Goal: Book appointment/travel/reservation

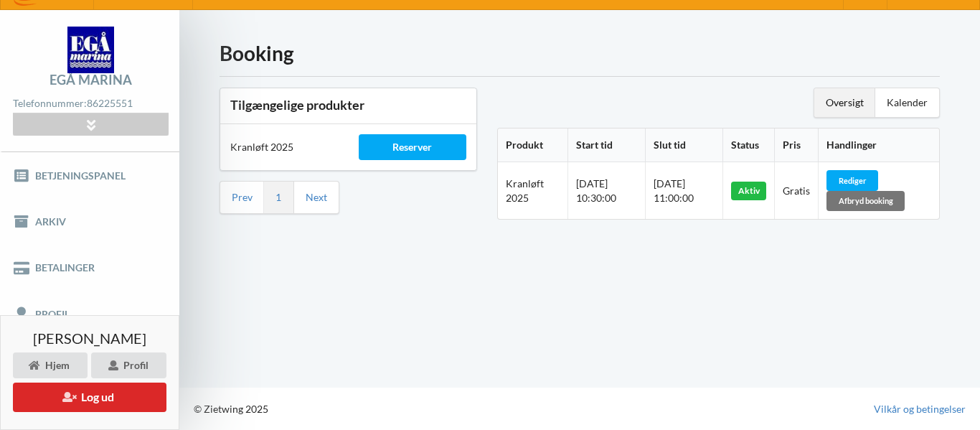
scroll to position [28, 0]
click at [90, 397] on button "Log ud" at bounding box center [90, 396] width 154 height 29
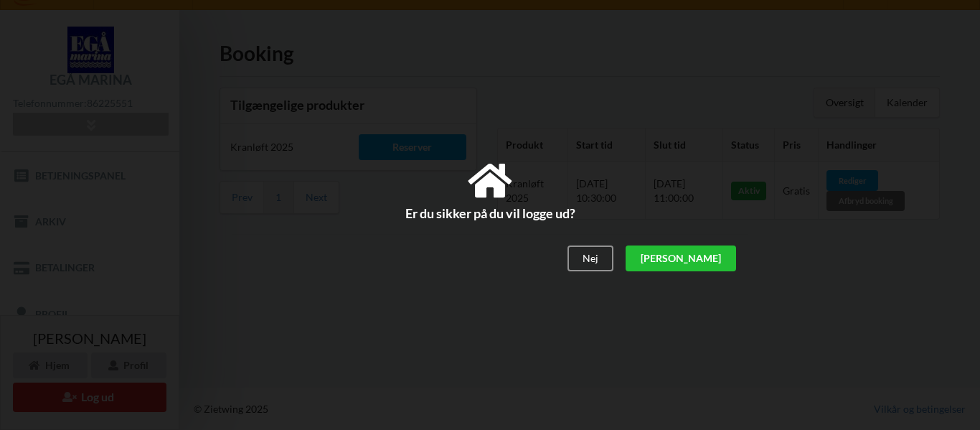
click at [704, 258] on div "[PERSON_NAME]" at bounding box center [680, 258] width 110 height 26
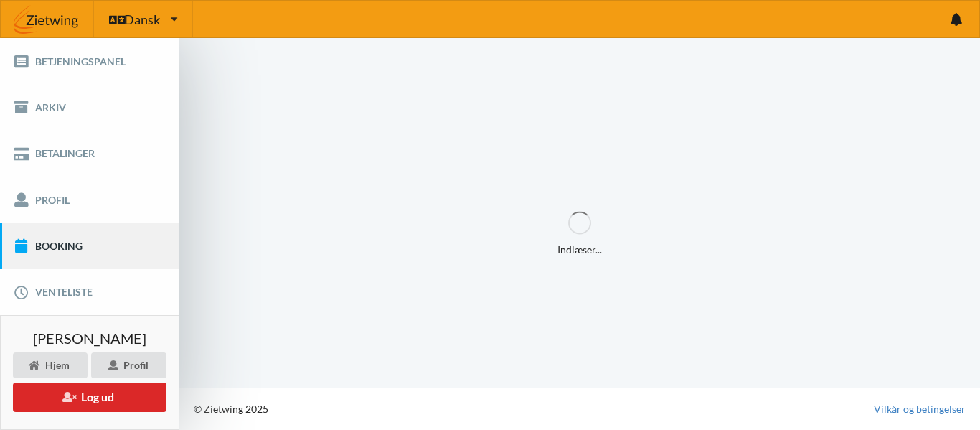
scroll to position [0, 0]
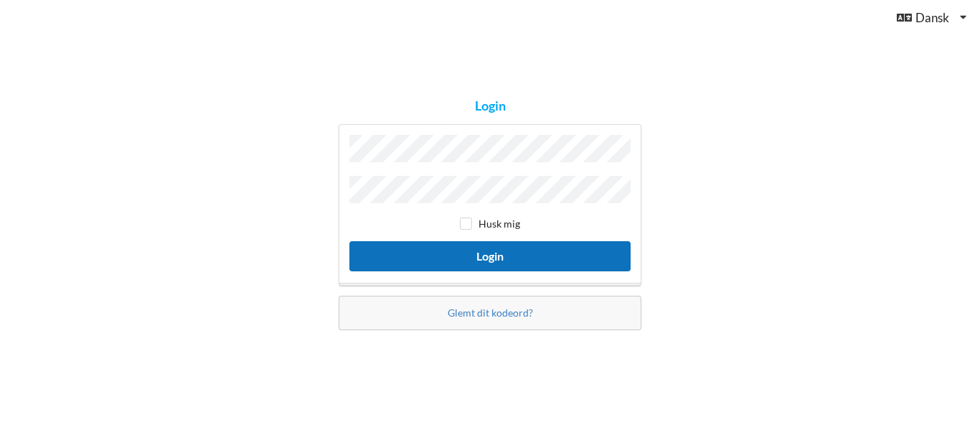
click at [494, 251] on button "Login" at bounding box center [489, 255] width 281 height 29
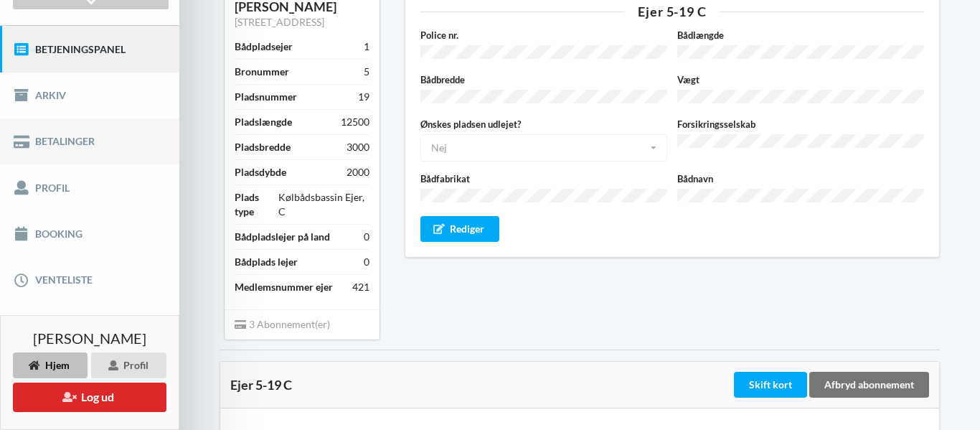
scroll to position [162, 0]
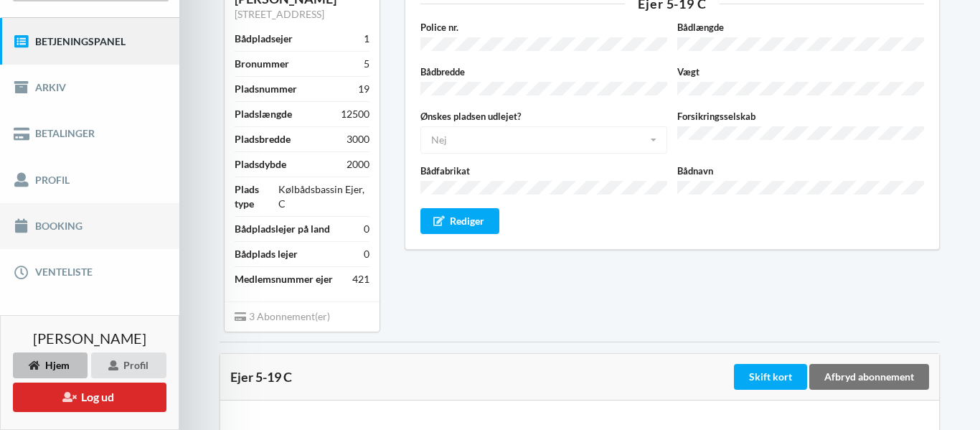
click at [83, 230] on link "Booking" at bounding box center [89, 226] width 179 height 46
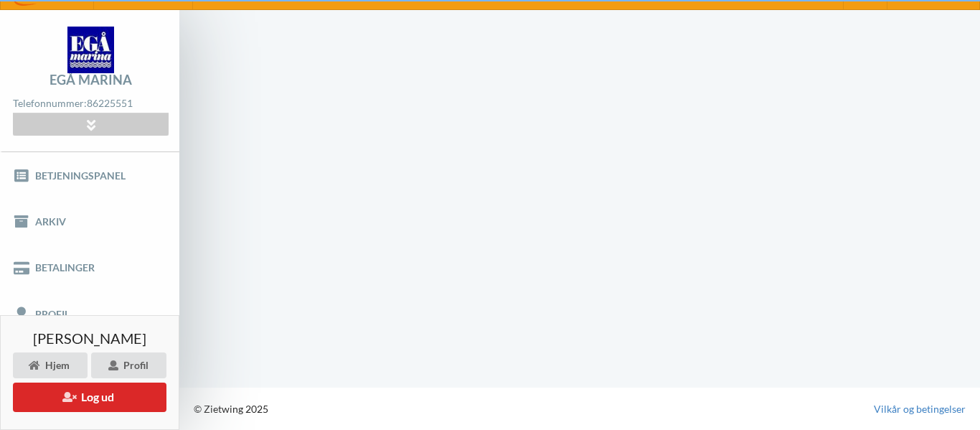
scroll to position [28, 0]
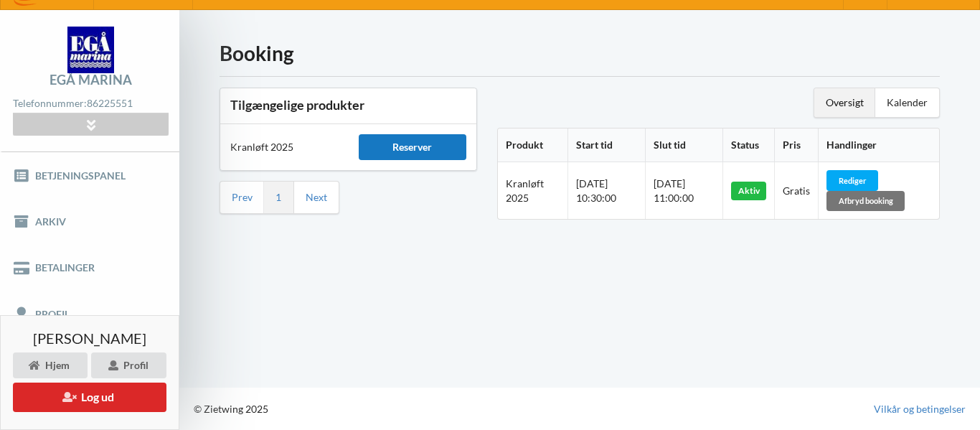
click at [407, 154] on div "Reserver" at bounding box center [413, 147] width 108 height 26
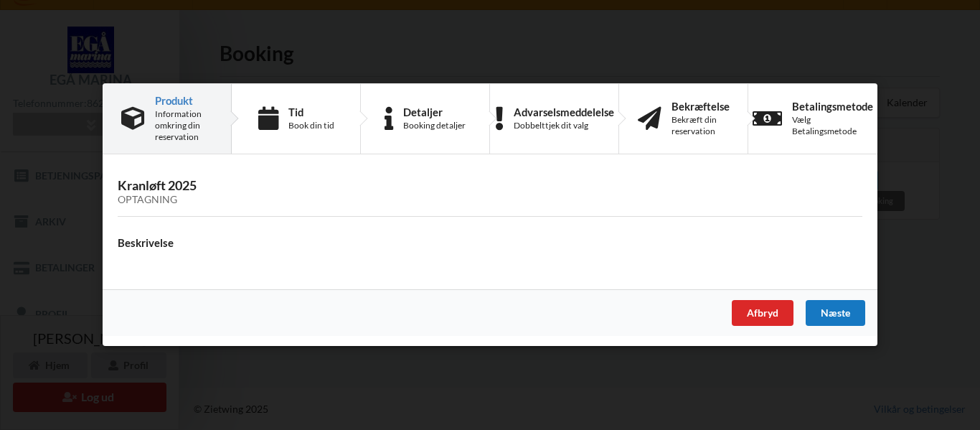
click at [836, 320] on div "Næste" at bounding box center [836, 314] width 60 height 26
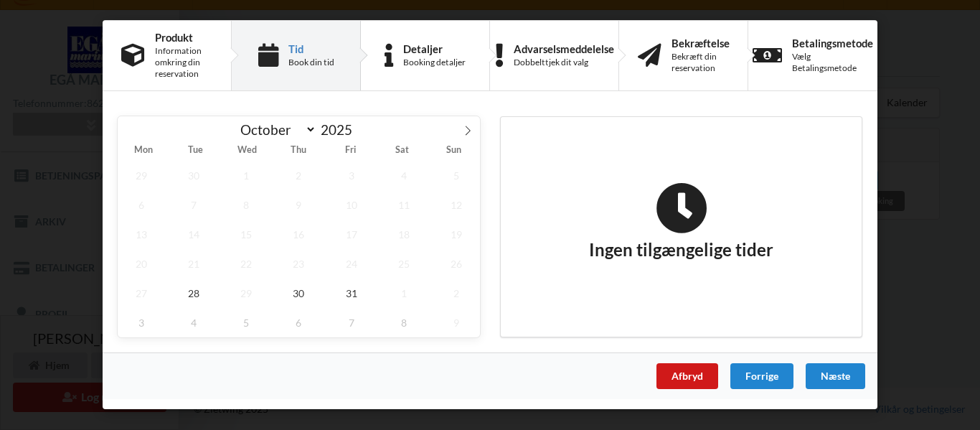
click at [693, 380] on div "Afbryd" at bounding box center [687, 376] width 62 height 26
